Goal: Complete application form

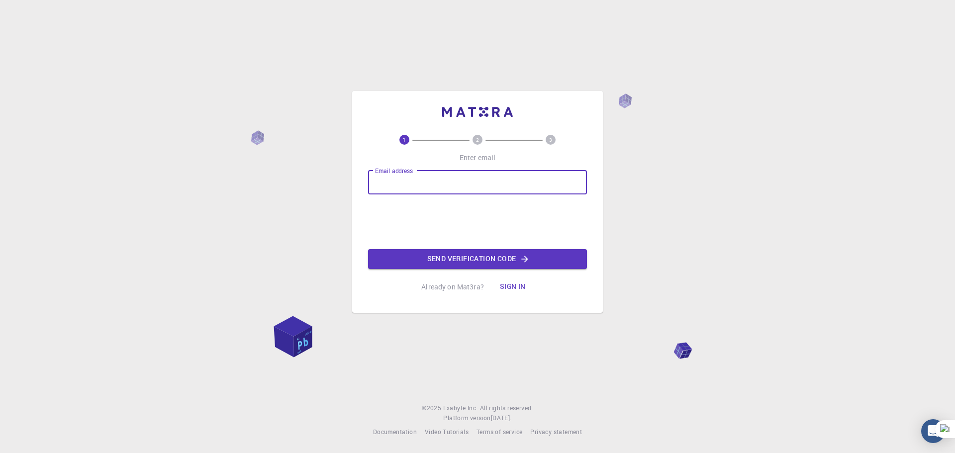
click at [416, 180] on input "Email address" at bounding box center [477, 183] width 219 height 24
type input "[EMAIL_ADDRESS][DOMAIN_NAME]"
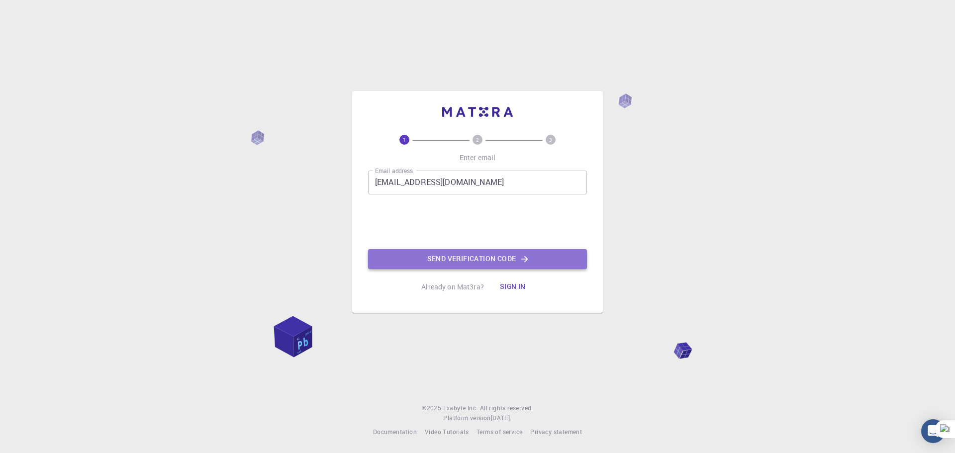
click at [486, 257] on button "Send verification code" at bounding box center [477, 259] width 219 height 20
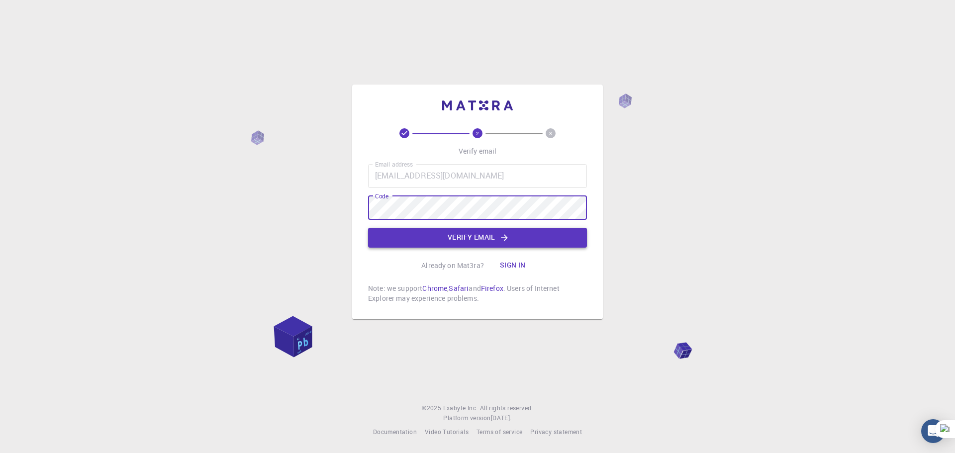
click at [477, 239] on button "Verify email" at bounding box center [477, 238] width 219 height 20
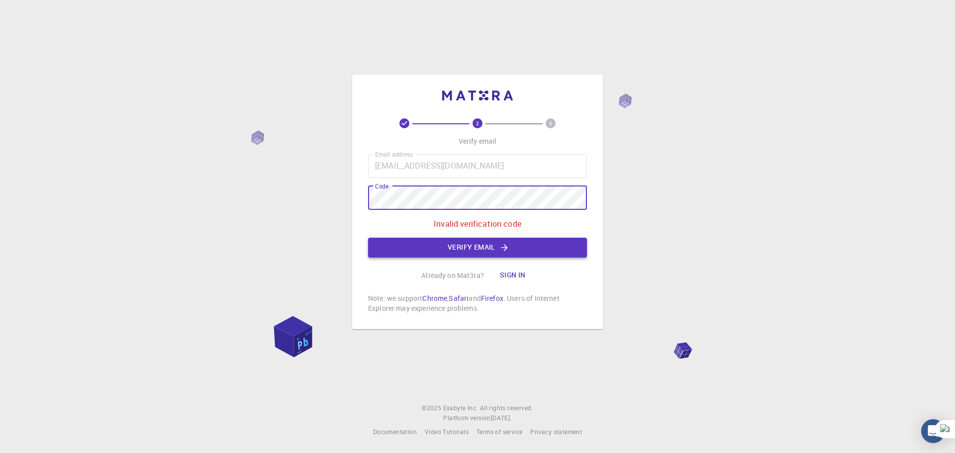
click at [470, 247] on button "Verify email" at bounding box center [477, 248] width 219 height 20
click at [364, 197] on div "2 3 Verify email Email address [EMAIL_ADDRESS][DOMAIN_NAME] Email address Code …" at bounding box center [477, 202] width 251 height 255
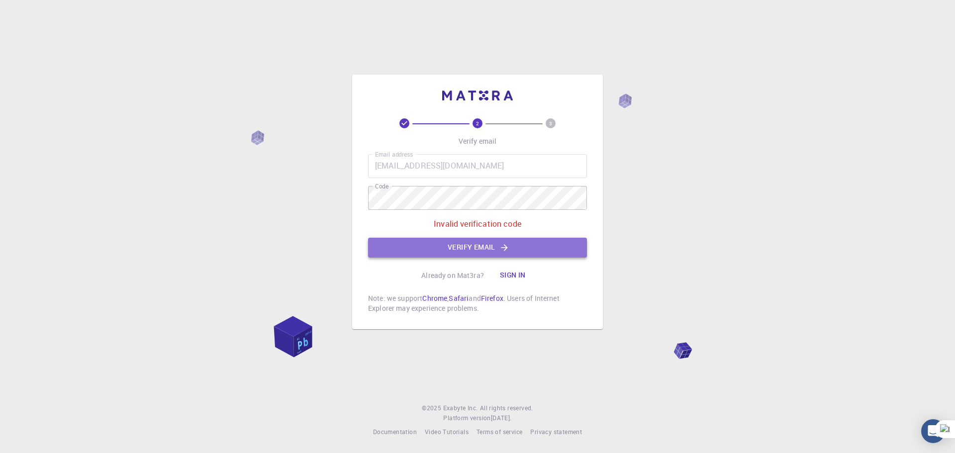
click at [462, 246] on button "Verify email" at bounding box center [477, 248] width 219 height 20
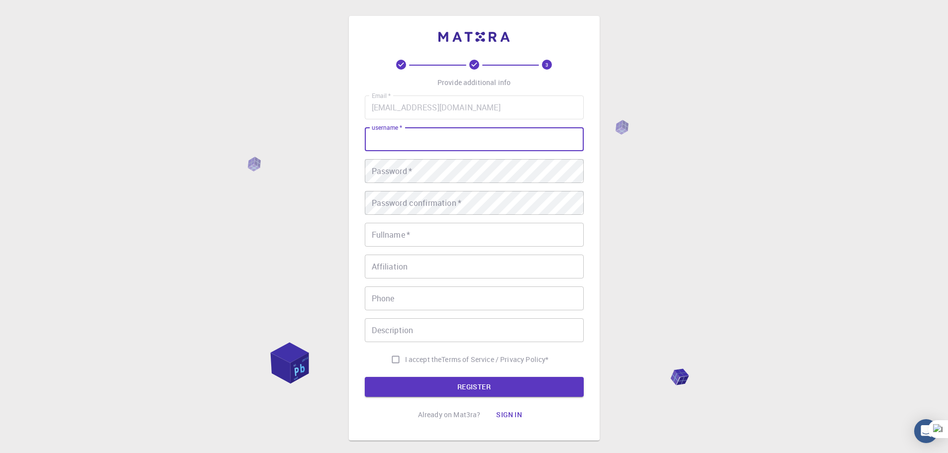
click at [423, 138] on input "username   *" at bounding box center [474, 139] width 219 height 24
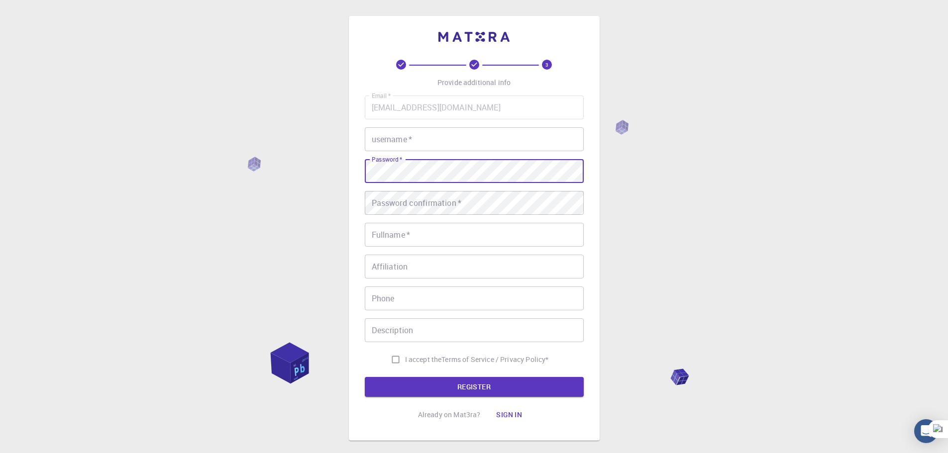
click at [430, 197] on div "Password confirmation   * Password confirmation   *" at bounding box center [474, 203] width 219 height 24
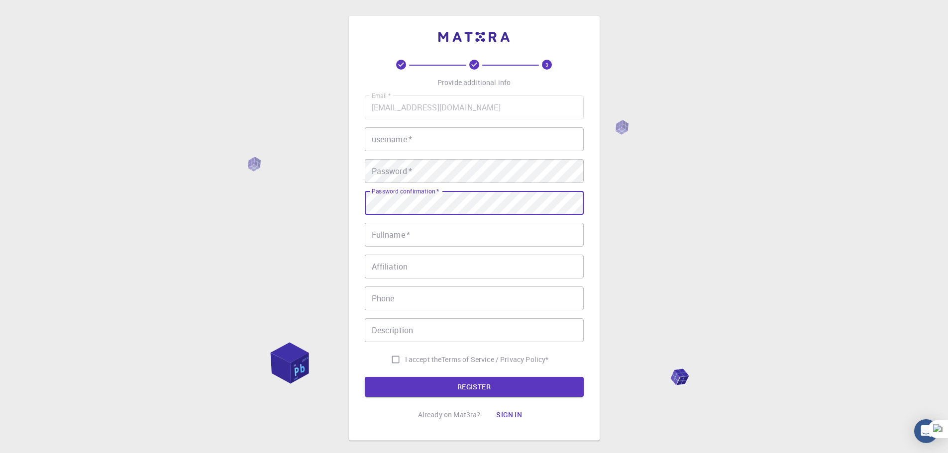
click at [425, 227] on input "Fullname   *" at bounding box center [474, 235] width 219 height 24
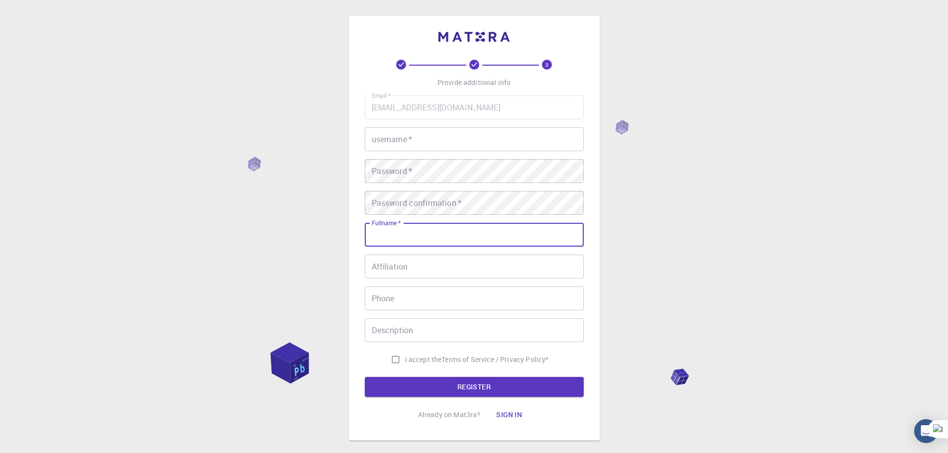
click at [430, 264] on input "Affiliation" at bounding box center [474, 267] width 219 height 24
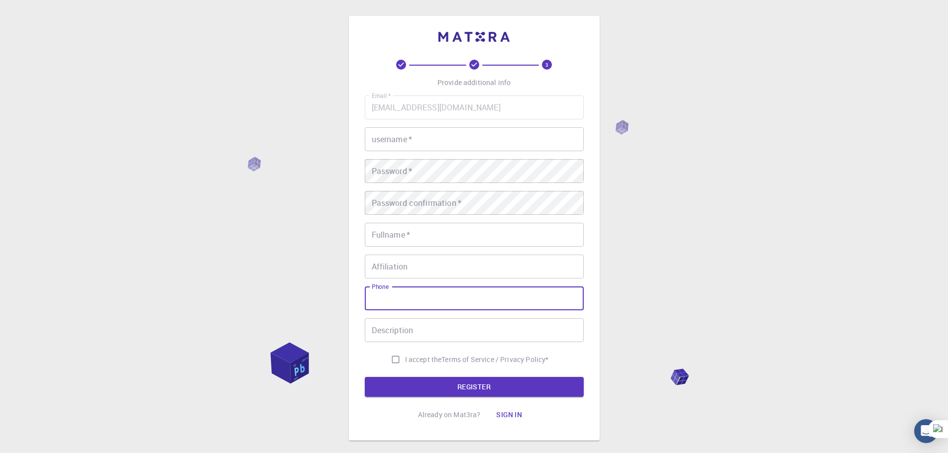
click at [427, 297] on input "Phone" at bounding box center [474, 299] width 219 height 24
click at [436, 324] on input "Description" at bounding box center [474, 330] width 219 height 24
